Goal: Navigation & Orientation: Find specific page/section

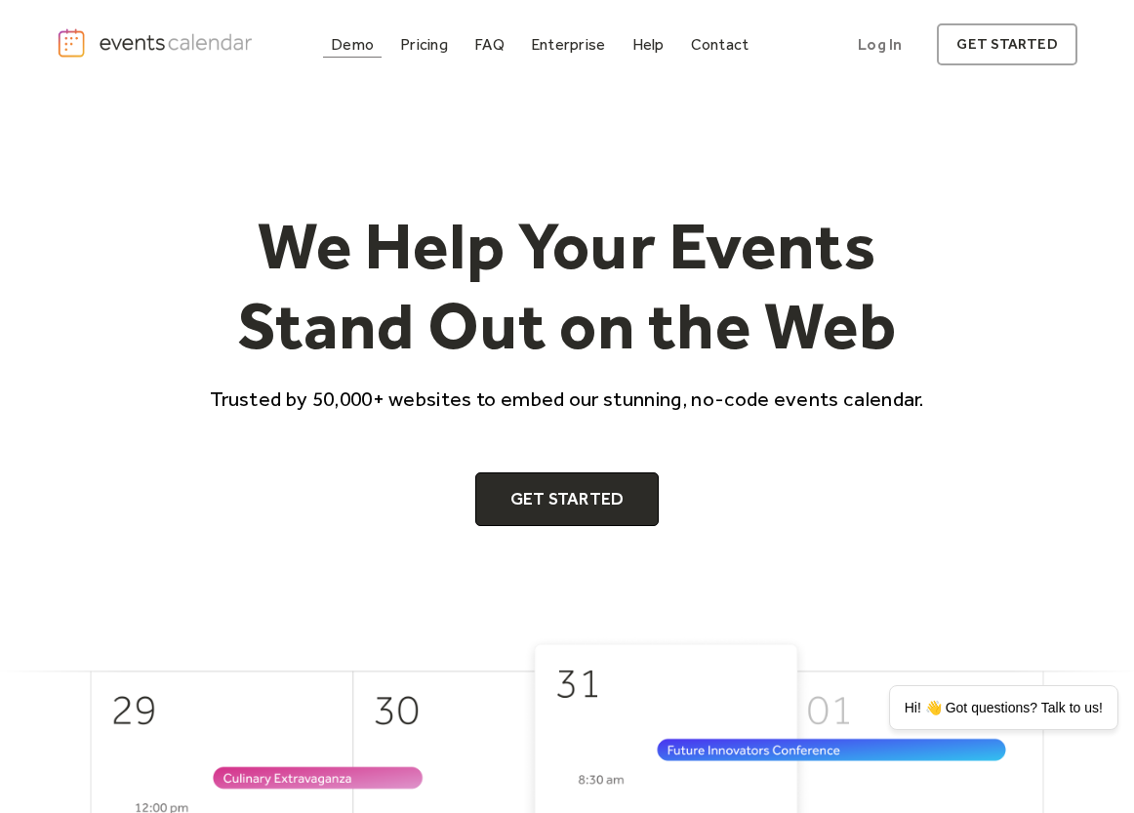
click at [350, 46] on div "Demo" at bounding box center [352, 44] width 43 height 11
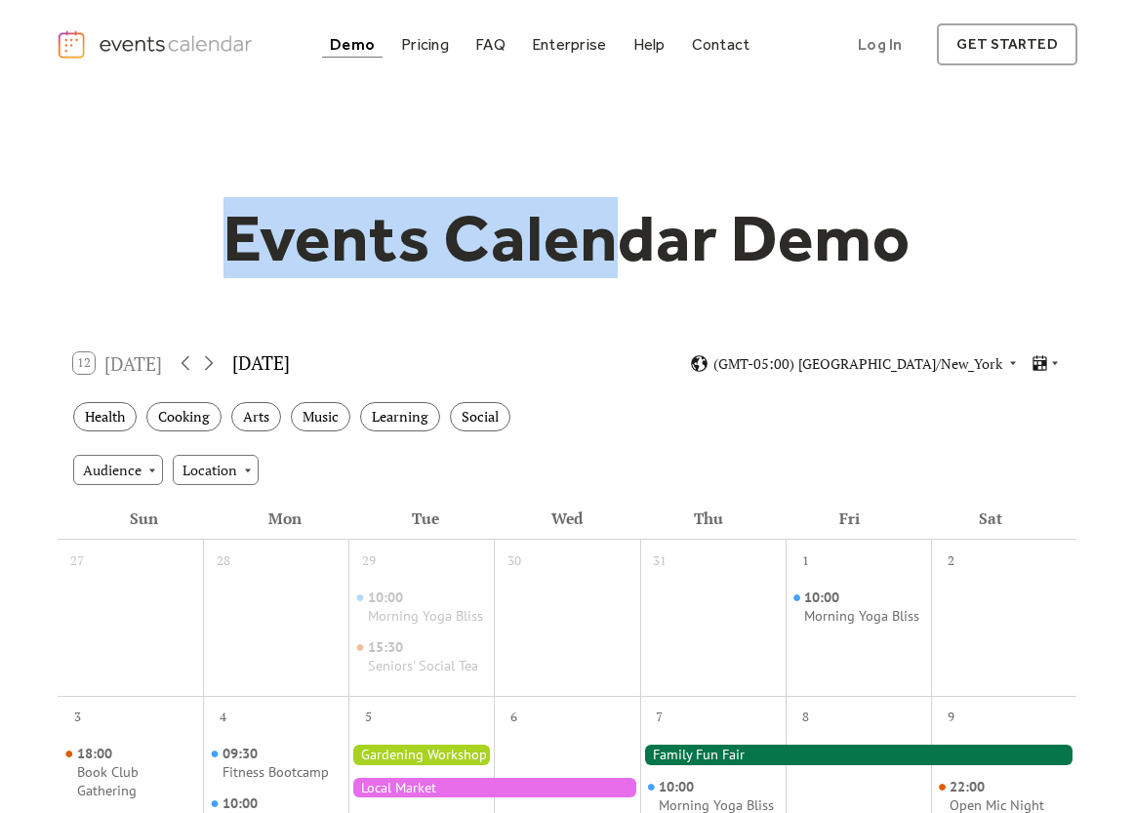
drag, startPoint x: 210, startPoint y: 225, endPoint x: 1136, endPoint y: 327, distance: 931.4
click at [609, 247] on h1 "Events Calendar Demo" at bounding box center [566, 238] width 749 height 80
